Goal: Information Seeking & Learning: Learn about a topic

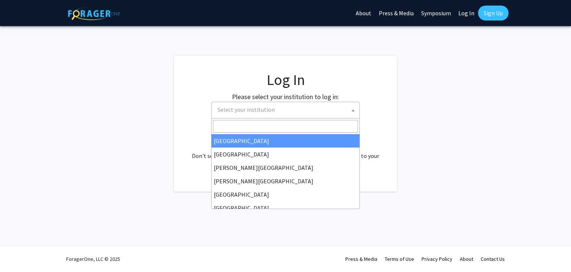
click at [279, 107] on span "Select your institution" at bounding box center [287, 109] width 145 height 15
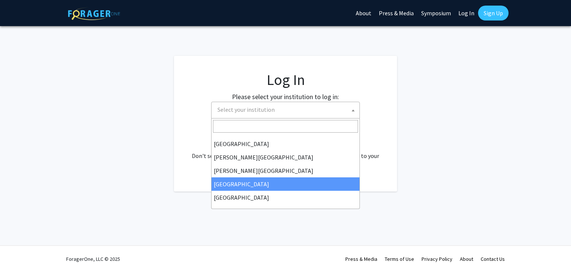
select select "6"
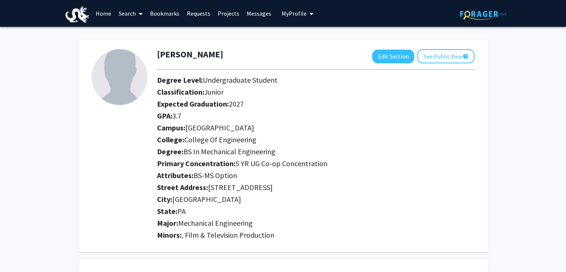
click at [102, 10] on link "Home" at bounding box center [103, 13] width 23 height 26
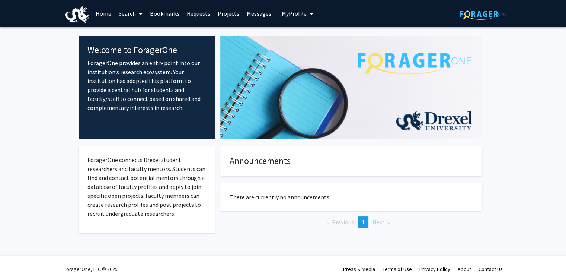
click at [124, 10] on link "Search" at bounding box center [130, 13] width 31 height 26
click at [219, 11] on link "Projects" at bounding box center [228, 13] width 29 height 26
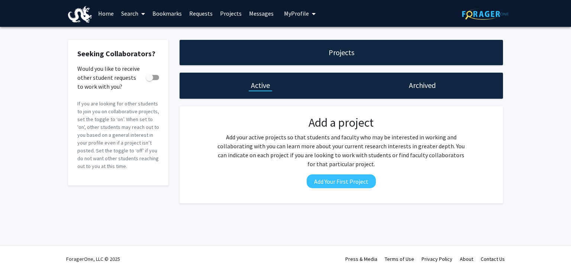
click at [140, 6] on span at bounding box center [141, 14] width 7 height 26
click at [143, 33] on span "Faculty/Staff" at bounding box center [145, 34] width 55 height 15
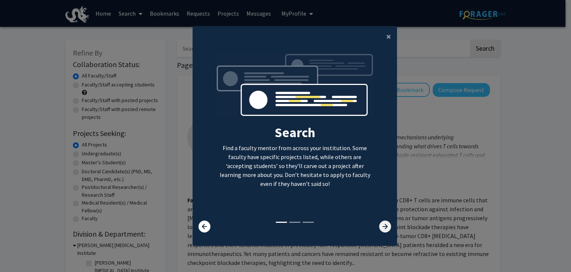
click at [379, 225] on icon at bounding box center [385, 226] width 12 height 12
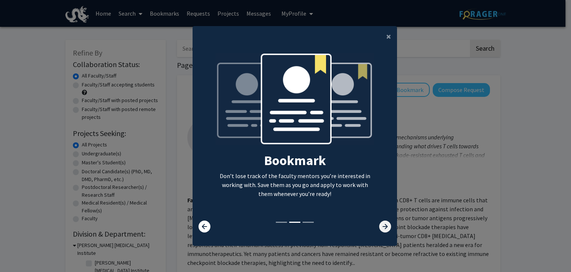
click at [379, 225] on icon at bounding box center [385, 226] width 12 height 12
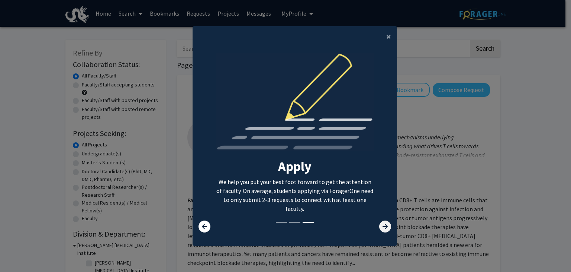
click at [379, 225] on icon at bounding box center [385, 226] width 12 height 12
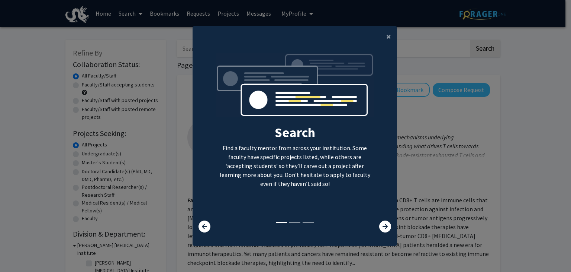
click at [420, 177] on modal-container "× Search Find a faculty mentor from across your institution. Some faculty have …" at bounding box center [285, 136] width 571 height 272
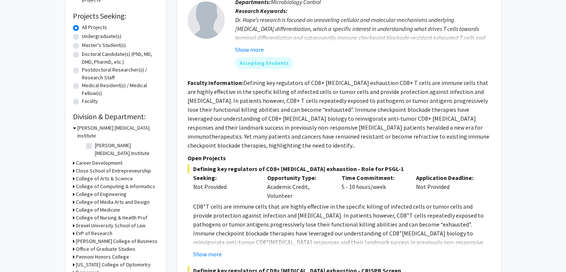
scroll to position [118, 0]
click at [95, 141] on label "A.J. Drexel Autism Institute" at bounding box center [126, 149] width 62 height 16
click at [95, 141] on input "A.J. Drexel Autism Institute" at bounding box center [97, 143] width 5 height 5
checkbox input "true"
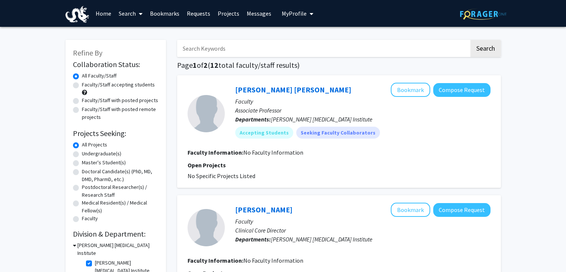
click at [95, 259] on label "A.J. Drexel Autism Institute" at bounding box center [126, 267] width 62 height 16
click at [95, 259] on input "A.J. Drexel Autism Institute" at bounding box center [97, 261] width 5 height 5
checkbox input "false"
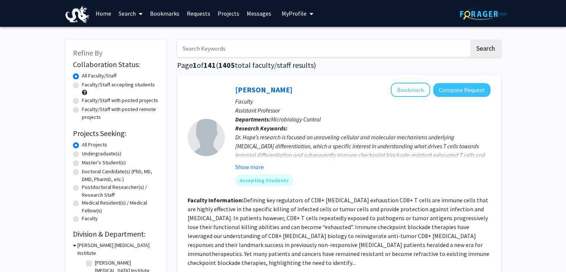
click at [82, 100] on label "Faculty/Staff with posted projects" at bounding box center [120, 100] width 76 height 8
click at [82, 100] on input "Faculty/Staff with posted projects" at bounding box center [84, 98] width 5 height 5
radio input "true"
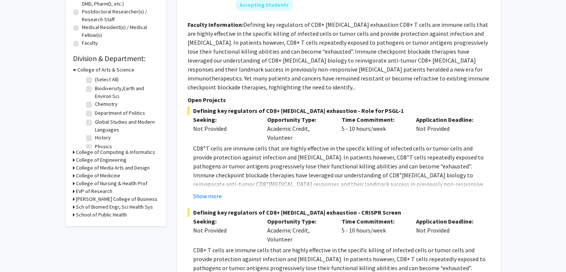
scroll to position [179, 0]
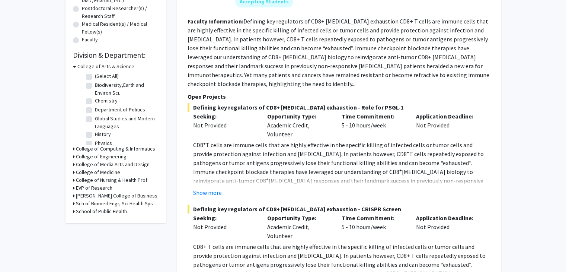
click at [74, 155] on div "College of Engineering" at bounding box center [116, 157] width 86 height 8
click at [74, 154] on icon at bounding box center [74, 157] width 2 height 8
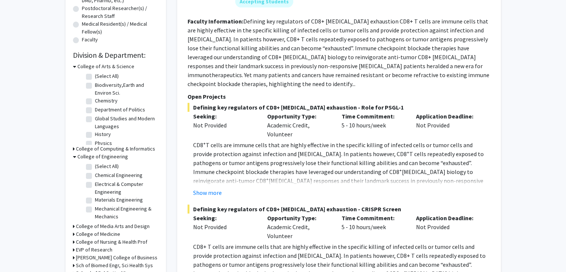
click at [95, 165] on label "(Select All)" at bounding box center [107, 166] width 24 height 8
click at [95, 165] on input "(Select All)" at bounding box center [97, 164] width 5 height 5
checkbox input "true"
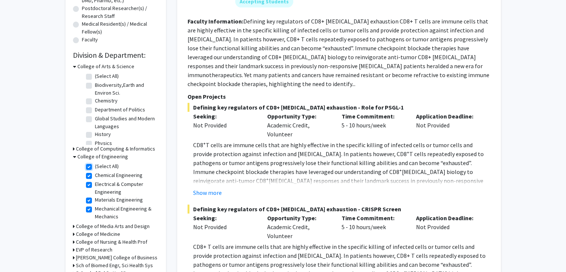
checkbox input "true"
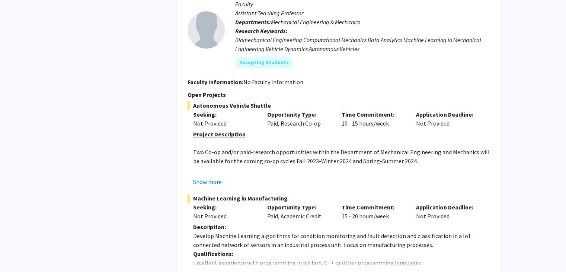
scroll to position [1141, 0]
click at [204, 177] on button "Show more" at bounding box center [207, 181] width 29 height 9
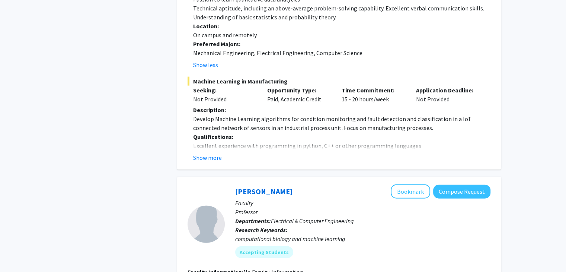
scroll to position [1764, 0]
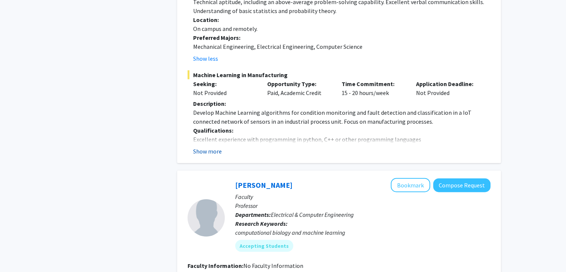
click at [211, 147] on button "Show more" at bounding box center [207, 151] width 29 height 9
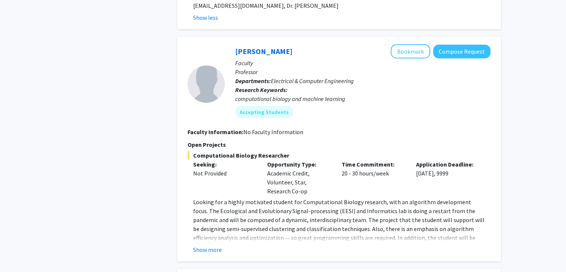
scroll to position [1976, 0]
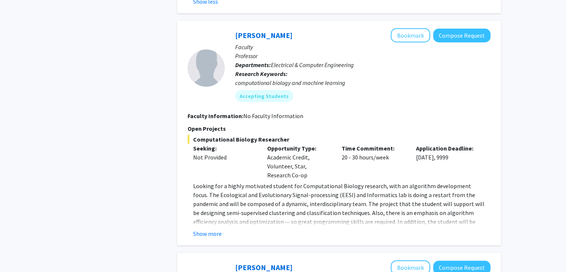
click at [211, 218] on fg-read-more "Looking for a highly motivated student for Computational Biology research, with…" at bounding box center [339, 209] width 303 height 57
click at [209, 229] on button "Show more" at bounding box center [207, 233] width 29 height 9
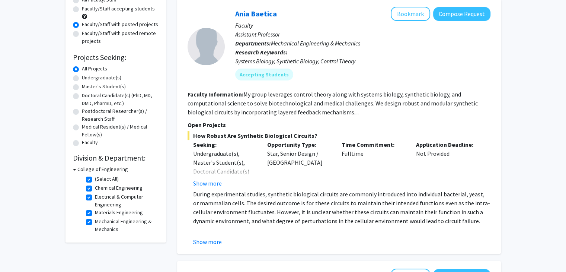
scroll to position [0, 0]
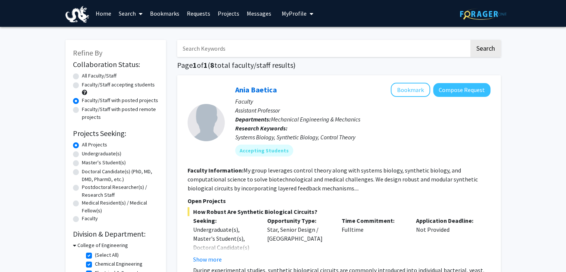
click at [82, 100] on label "Faculty/Staff with posted projects" at bounding box center [120, 100] width 76 height 8
click at [82, 100] on input "Faculty/Staff with posted projects" at bounding box center [84, 98] width 5 height 5
click at [82, 77] on label "All Faculty/Staff" at bounding box center [99, 76] width 35 height 8
click at [82, 77] on input "All Faculty/Staff" at bounding box center [84, 74] width 5 height 5
radio input "true"
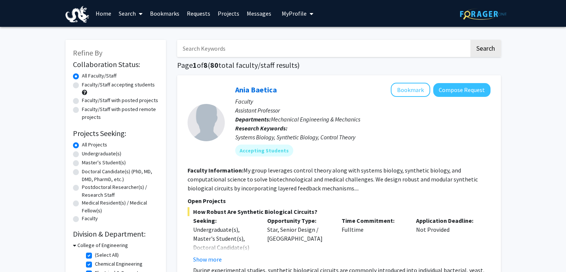
click at [82, 84] on label "Faculty/Staff accepting students" at bounding box center [118, 85] width 73 height 8
click at [82, 84] on input "Faculty/Staff accepting students" at bounding box center [84, 83] width 5 height 5
radio input "true"
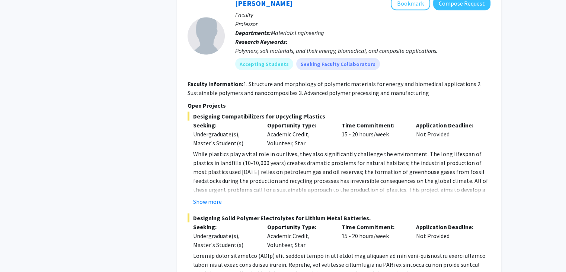
scroll to position [1675, 0]
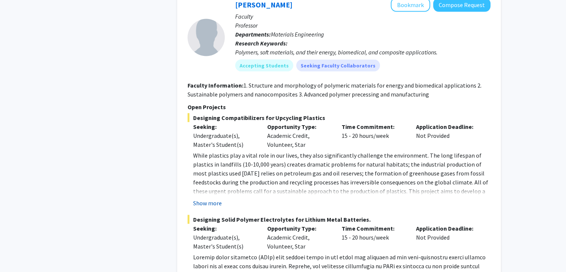
click at [204, 198] on button "Show more" at bounding box center [207, 202] width 29 height 9
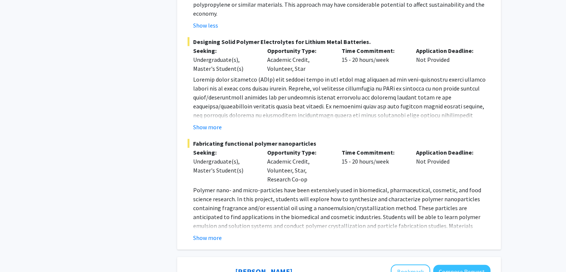
scroll to position [1883, 0]
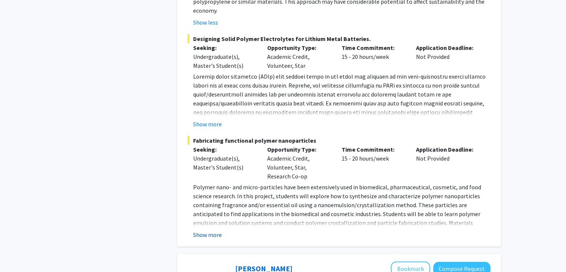
click at [200, 230] on button "Show more" at bounding box center [207, 234] width 29 height 9
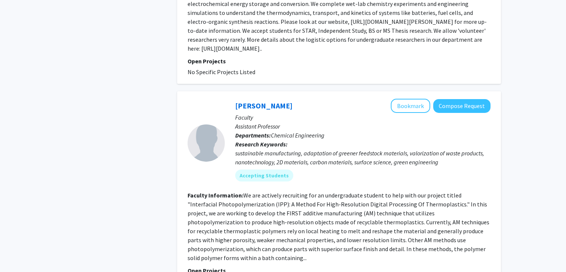
scroll to position [2524, 0]
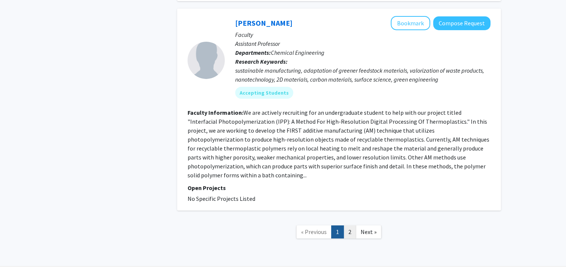
click at [350, 225] on link "2" at bounding box center [349, 231] width 13 height 13
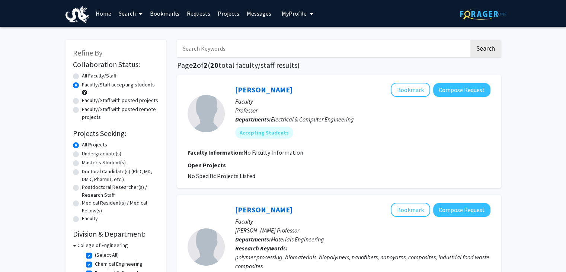
click at [82, 78] on label "All Faculty/Staff" at bounding box center [99, 76] width 35 height 8
click at [82, 77] on input "All Faculty/Staff" at bounding box center [84, 74] width 5 height 5
radio input "true"
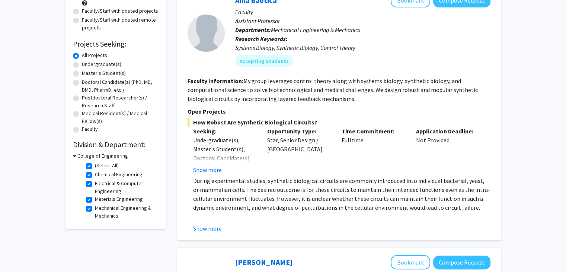
scroll to position [93, 0]
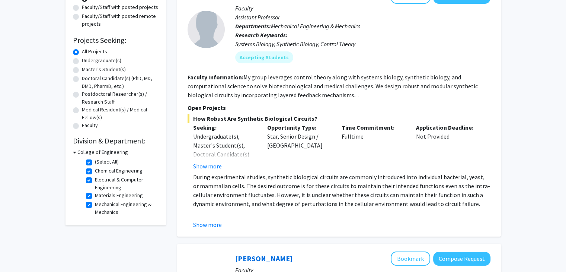
click at [95, 170] on label "Chemical Engineering" at bounding box center [119, 171] width 48 height 8
click at [95, 170] on input "Chemical Engineering" at bounding box center [97, 169] width 5 height 5
checkbox input "false"
checkbox input "true"
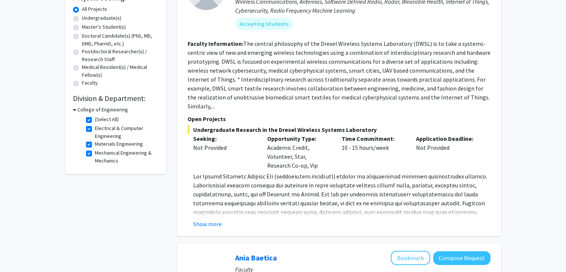
scroll to position [138, 0]
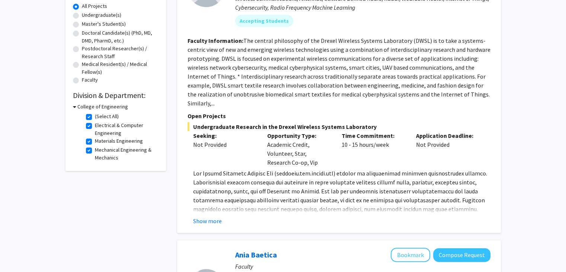
click at [95, 117] on label "(Select All)" at bounding box center [107, 116] width 24 height 8
click at [95, 117] on input "(Select All)" at bounding box center [97, 114] width 5 height 5
checkbox input "false"
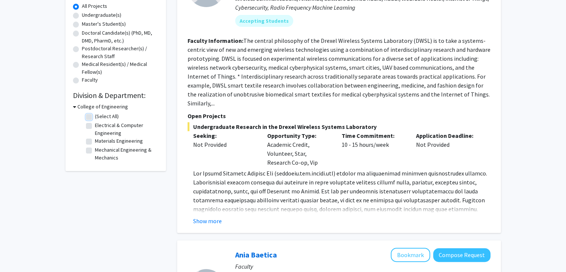
checkbox input "false"
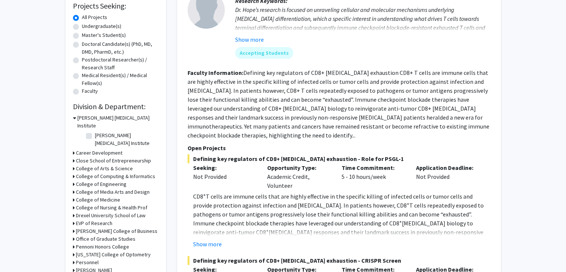
scroll to position [128, 0]
click at [73, 179] on icon at bounding box center [74, 183] width 2 height 8
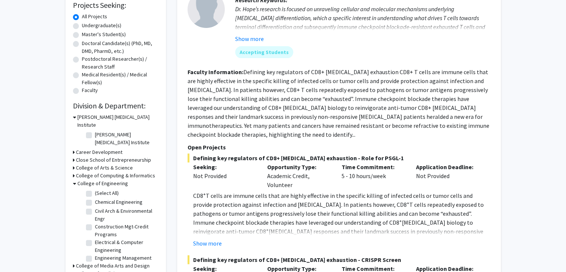
scroll to position [36, 0]
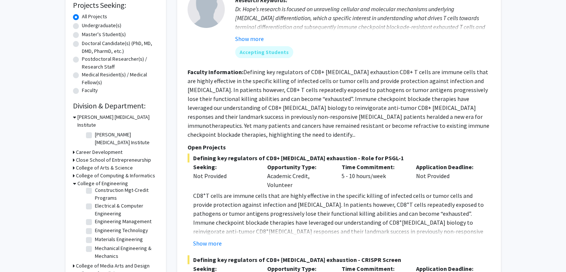
click at [95, 244] on label "Mechanical Engineering & Mechanics" at bounding box center [126, 252] width 62 height 16
click at [95, 244] on input "Mechanical Engineering & Mechanics" at bounding box center [97, 246] width 5 height 5
checkbox input "true"
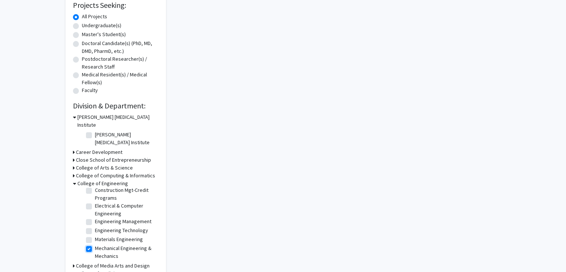
checkbox input "true"
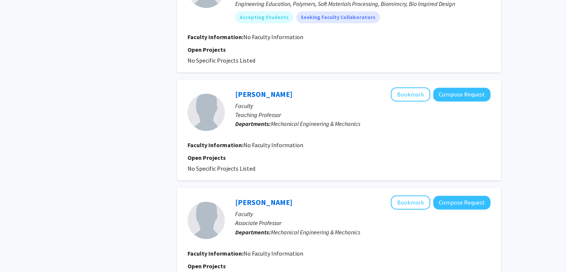
scroll to position [1187, 0]
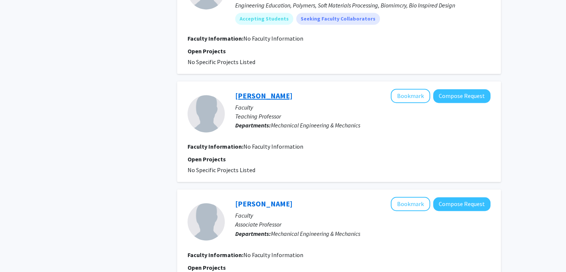
click at [268, 94] on link "Andrei Jablokow" at bounding box center [263, 95] width 57 height 9
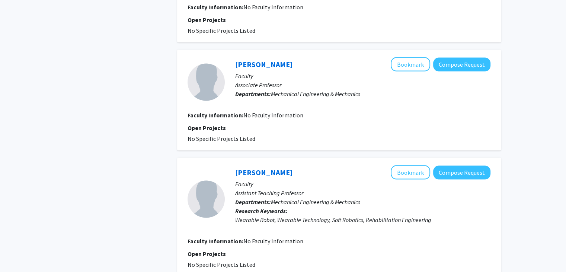
scroll to position [1626, 0]
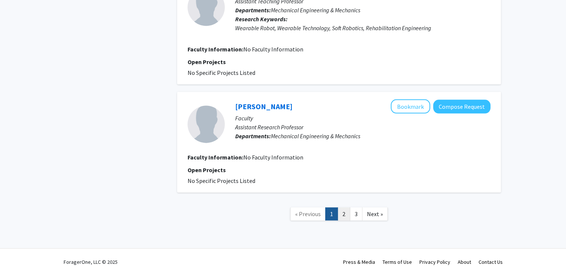
click at [342, 211] on link "2" at bounding box center [343, 213] width 13 height 13
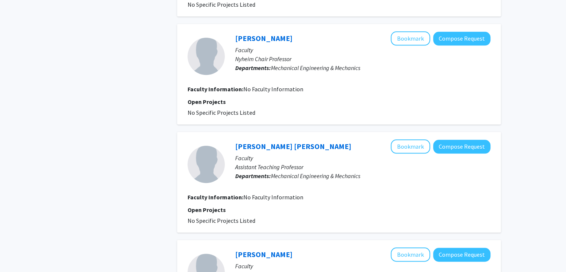
scroll to position [954, 0]
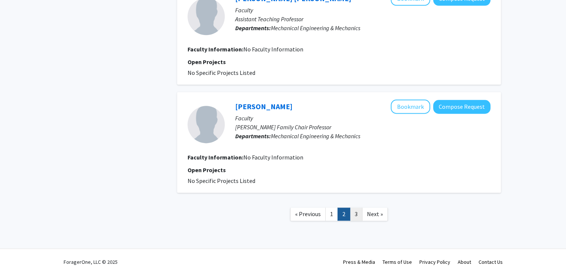
click at [353, 215] on link "3" at bounding box center [356, 213] width 13 height 13
